Goal: Task Accomplishment & Management: Manage account settings

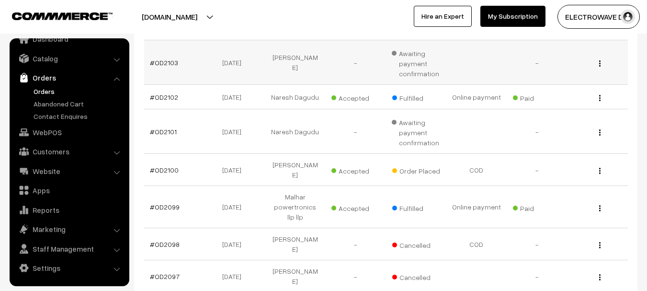
scroll to position [287, 0]
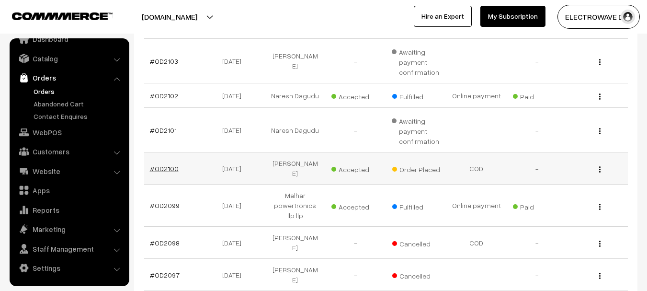
click at [164, 164] on link "#OD2100" at bounding box center [164, 168] width 29 height 8
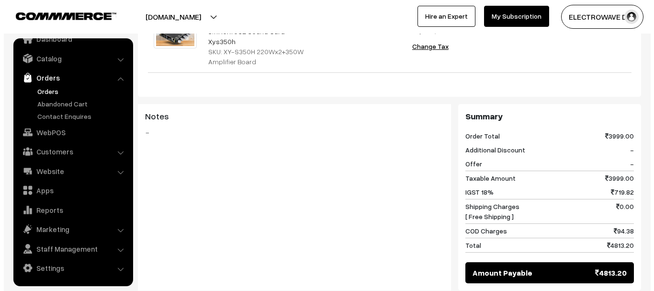
scroll to position [431, 0]
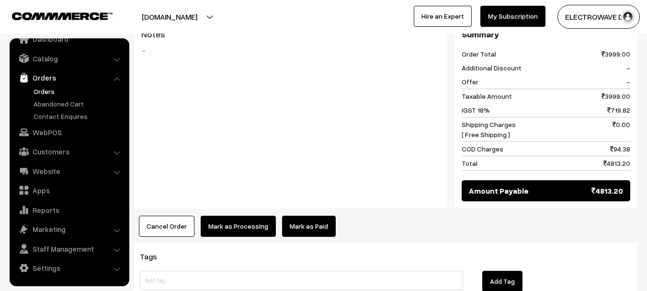
click at [183, 216] on button "Cancel Order" at bounding box center [167, 226] width 56 height 21
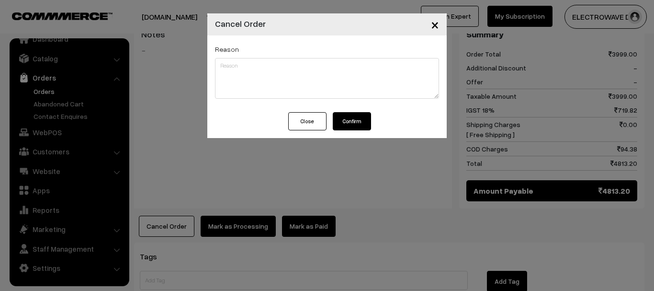
click at [363, 114] on button "Confirm" at bounding box center [352, 121] width 38 height 18
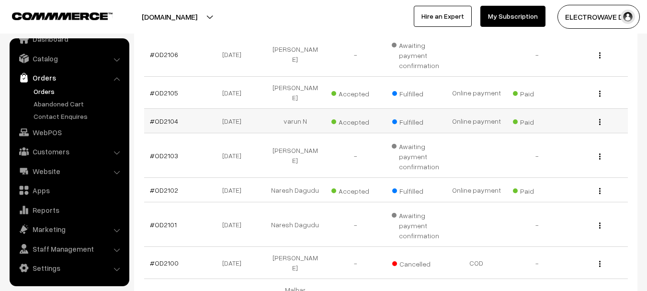
scroll to position [240, 0]
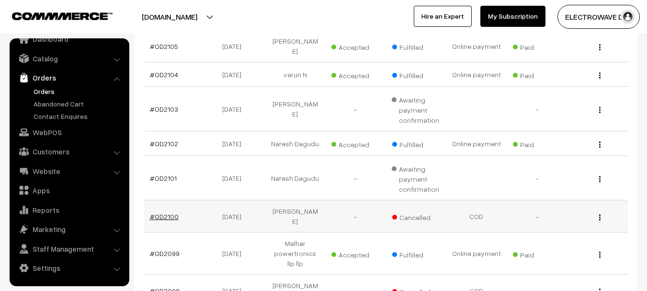
click at [163, 212] on link "#OD2100" at bounding box center [164, 216] width 29 height 8
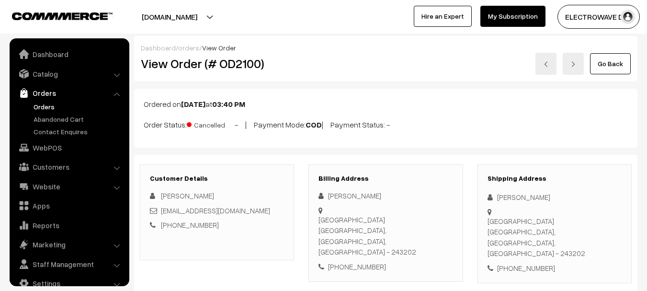
scroll to position [15, 0]
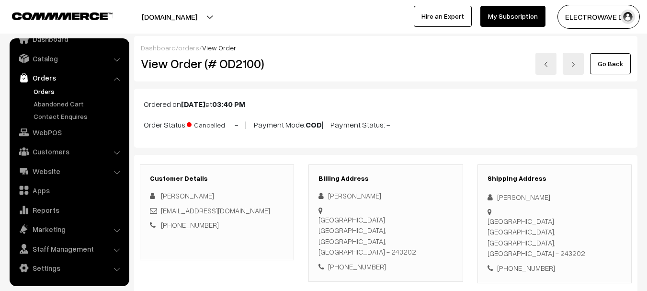
click at [533, 263] on div "[PHONE_NUMBER]" at bounding box center [555, 268] width 134 height 11
copy div "8954450537"
click at [533, 263] on div "+91 8954450537" at bounding box center [555, 268] width 134 height 11
copy p "Order Status: Cancelled"
drag, startPoint x: 141, startPoint y: 125, endPoint x: 233, endPoint y: 126, distance: 92.0
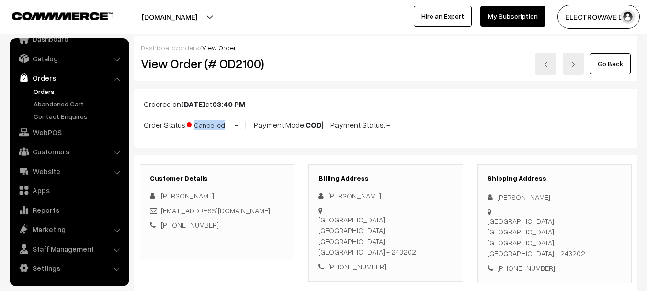
click at [233, 126] on div "Ordered on Aug 18, 2025 at 03:40 PM Order Status: Cancelled - | Payment Mode: C…" at bounding box center [386, 118] width 504 height 59
drag, startPoint x: 191, startPoint y: 17, endPoint x: 184, endPoint y: 37, distance: 21.5
click at [191, 18] on button "[DOMAIN_NAME]" at bounding box center [169, 17] width 123 height 24
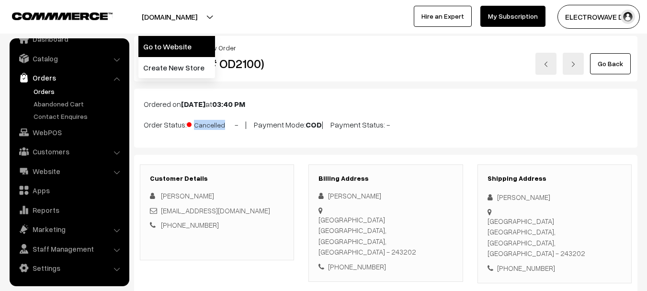
click at [182, 45] on link "Go to Website" at bounding box center [176, 46] width 77 height 21
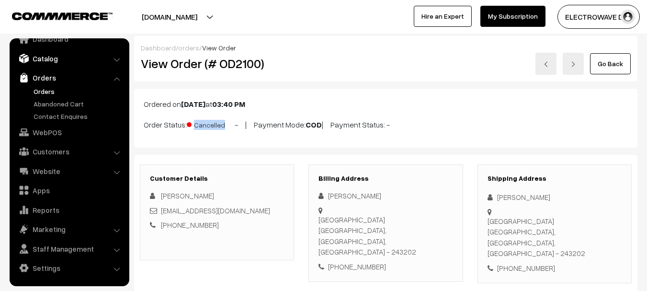
drag, startPoint x: 51, startPoint y: 58, endPoint x: 49, endPoint y: 64, distance: 6.5
click at [51, 58] on link "Catalog" at bounding box center [69, 58] width 114 height 17
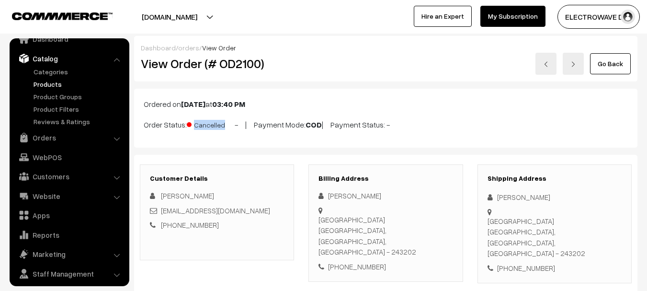
click at [44, 84] on link "Products" at bounding box center [78, 84] width 95 height 10
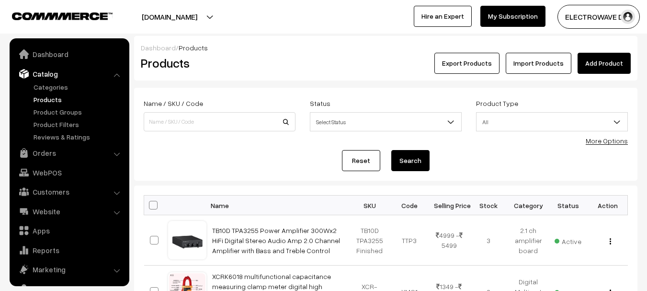
scroll to position [27, 0]
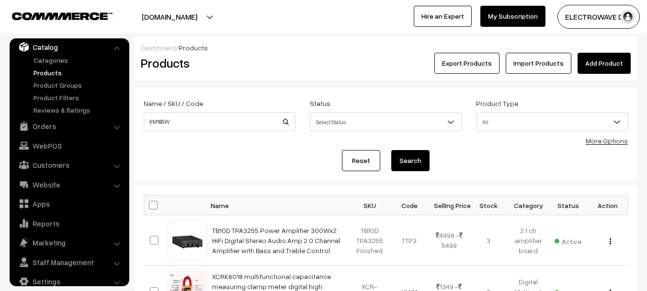
type input "XM18SW"
click at [391, 150] on button "Search" at bounding box center [410, 160] width 38 height 21
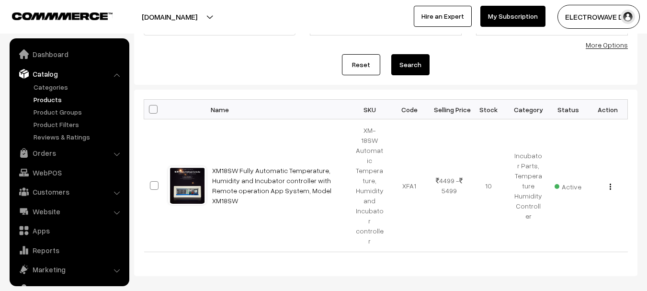
scroll to position [27, 0]
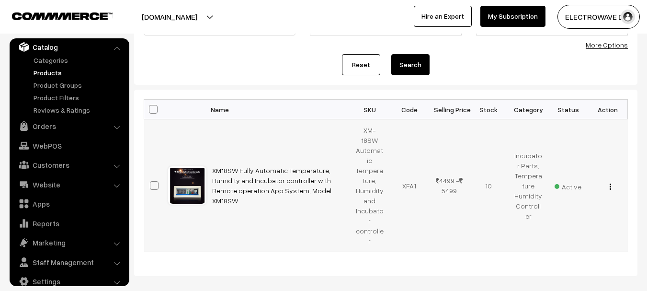
click at [611, 183] on img "button" at bounding box center [610, 186] width 1 height 6
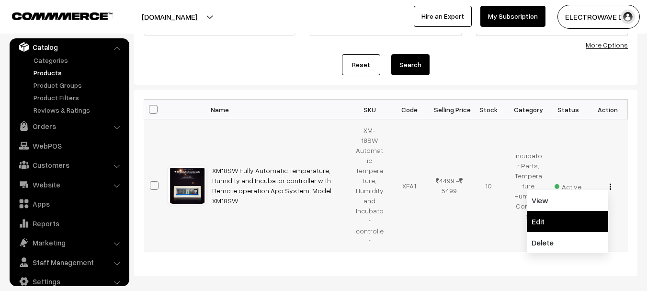
click at [553, 211] on link "Edit" at bounding box center [567, 221] width 81 height 21
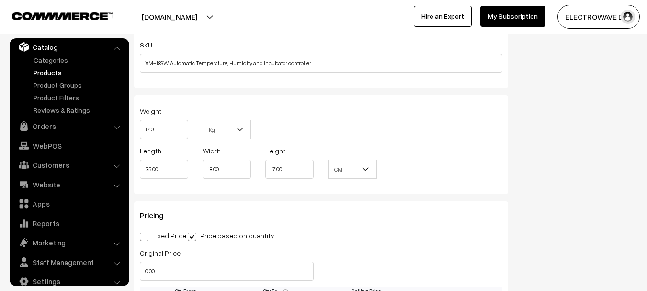
scroll to position [688, 0]
click at [53, 132] on link "Orders" at bounding box center [69, 125] width 114 height 17
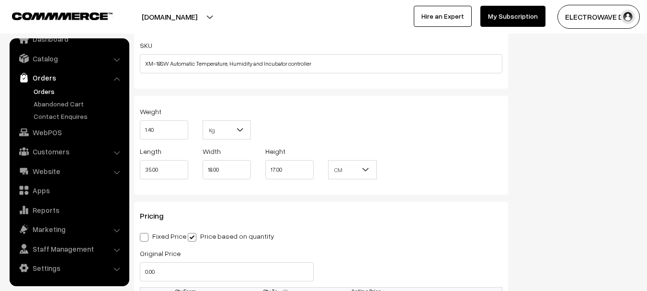
click at [46, 88] on link "Orders" at bounding box center [78, 91] width 95 height 10
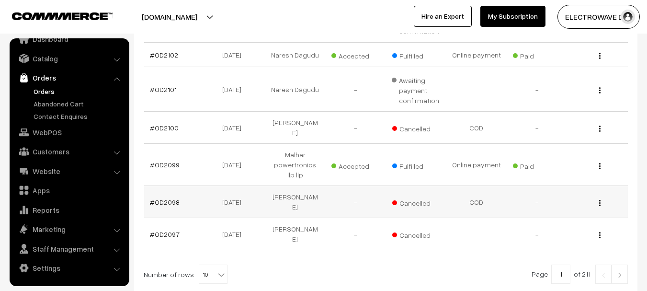
scroll to position [377, 0]
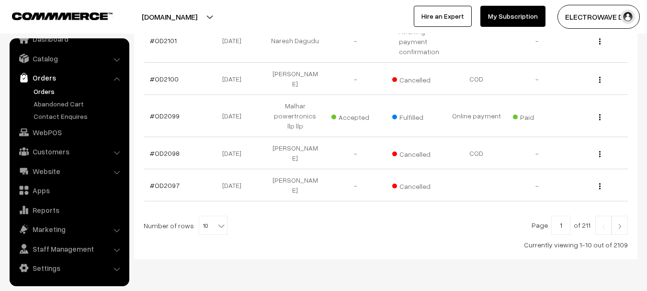
click at [204, 216] on span "10" at bounding box center [213, 225] width 28 height 19
select select "20"
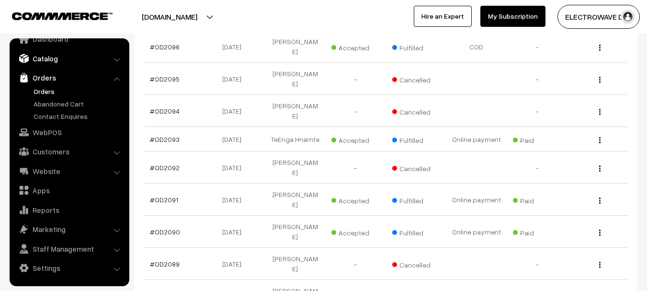
scroll to position [335, 0]
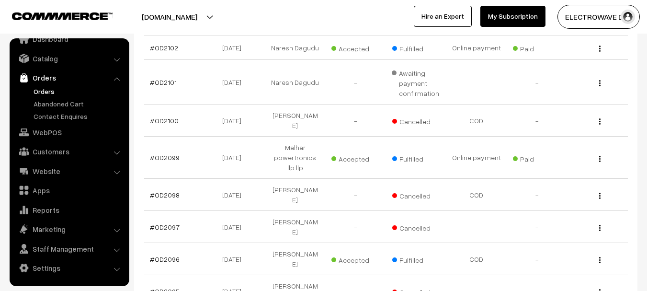
click at [46, 93] on link "Orders" at bounding box center [78, 91] width 95 height 10
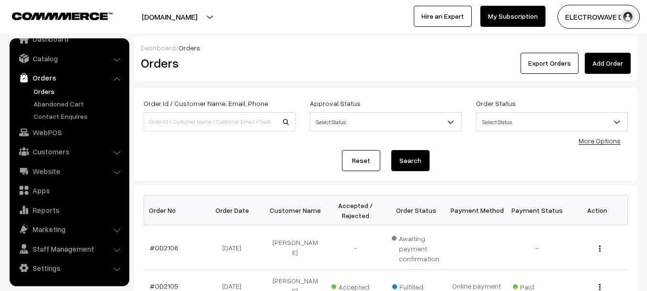
click at [46, 90] on link "Orders" at bounding box center [78, 91] width 95 height 10
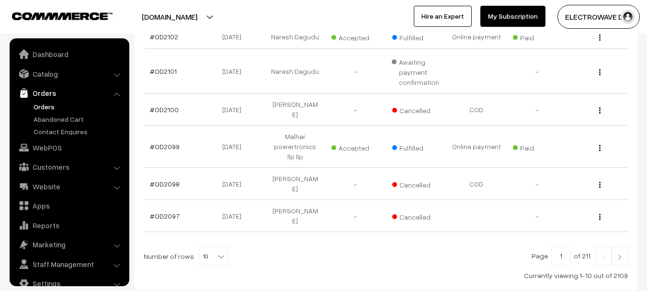
scroll to position [15, 0]
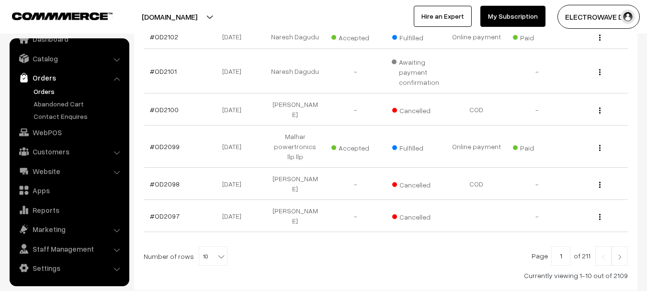
click at [49, 91] on link "Orders" at bounding box center [78, 91] width 95 height 10
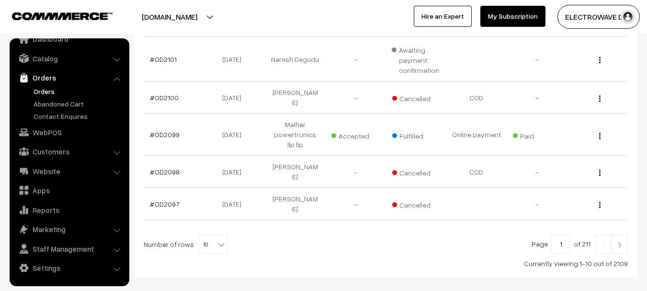
scroll to position [377, 0]
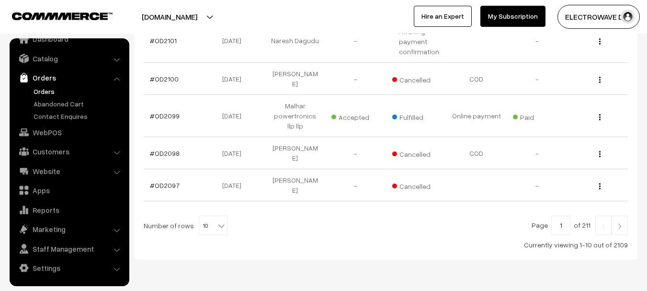
click at [41, 95] on link "Orders" at bounding box center [78, 91] width 95 height 10
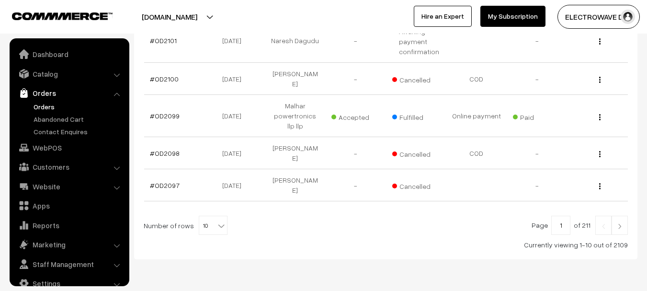
scroll to position [15, 0]
